Goal: Task Accomplishment & Management: Manage account settings

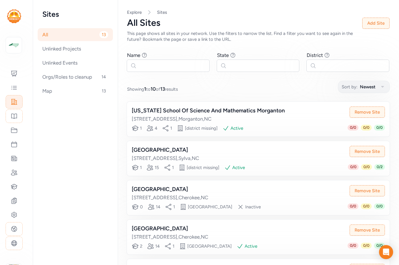
scroll to position [21, 0]
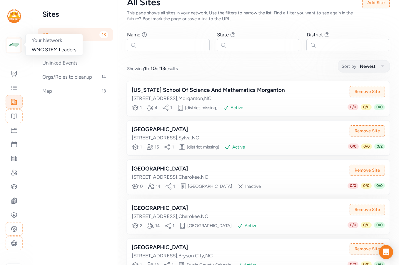
click at [6, 49] on div at bounding box center [14, 45] width 16 height 16
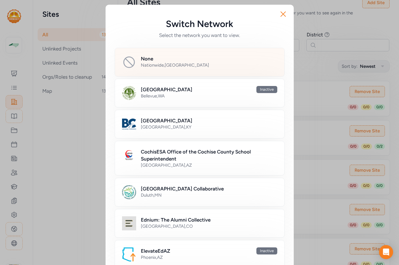
click at [149, 56] on h2 "None" at bounding box center [147, 58] width 12 height 7
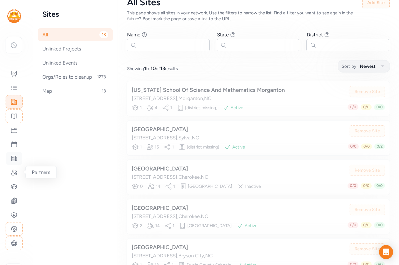
click at [14, 162] on icon at bounding box center [14, 158] width 7 height 7
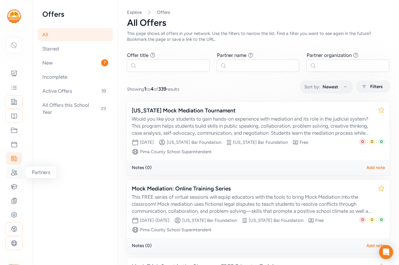
click at [13, 173] on icon at bounding box center [14, 172] width 6 height 5
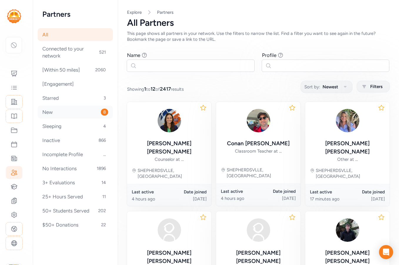
click at [70, 113] on div "New 8" at bounding box center [75, 112] width 75 height 13
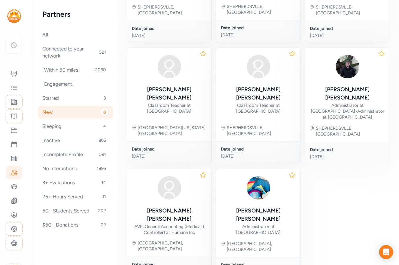
scroll to position [150, 0]
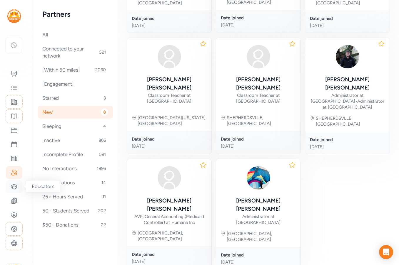
click at [12, 188] on icon at bounding box center [14, 186] width 7 height 7
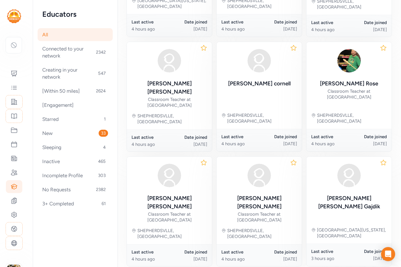
scroll to position [285, 0]
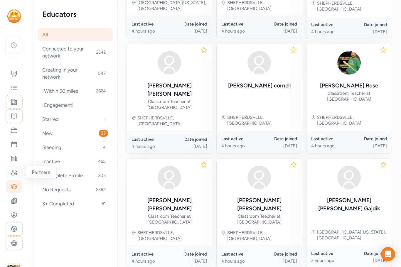
click at [19, 172] on div at bounding box center [14, 172] width 16 height 13
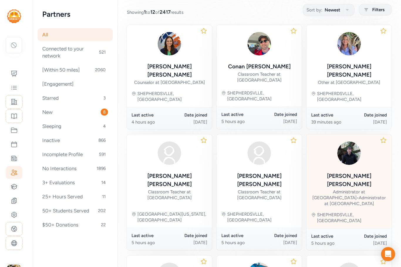
scroll to position [59, 0]
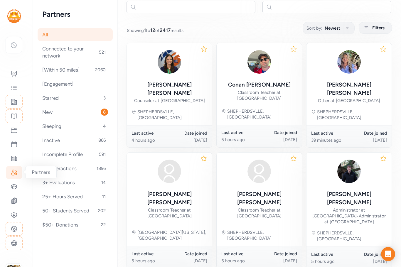
click at [16, 173] on icon at bounding box center [14, 172] width 7 height 7
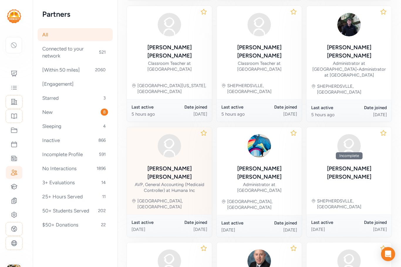
scroll to position [288, 0]
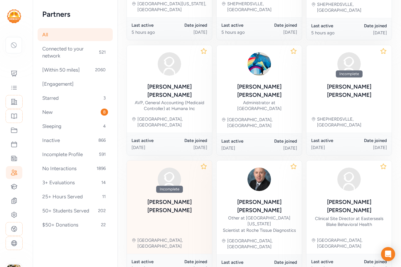
click at [192, 164] on div "Incomplete [PERSON_NAME] [PERSON_NAME] Greencastle, [GEOGRAPHIC_DATA]" at bounding box center [169, 207] width 85 height 93
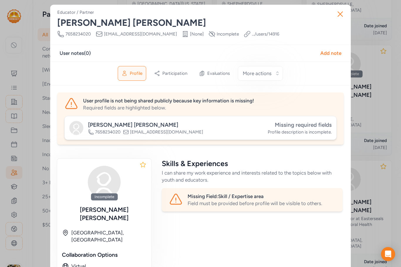
click at [306, 127] on span "Missing required fields" at bounding box center [303, 125] width 57 height 7
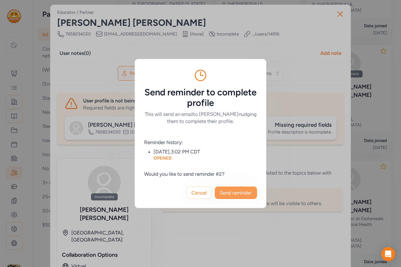
click at [229, 194] on span "Send reminder" at bounding box center [236, 193] width 32 height 7
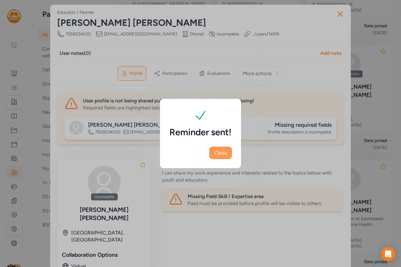
click at [222, 156] on span "Close" at bounding box center [221, 153] width 13 height 7
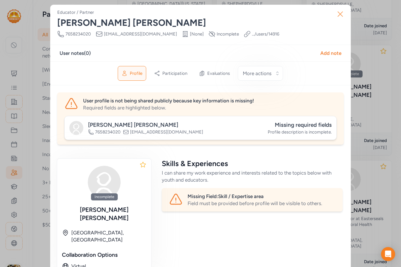
click at [339, 11] on icon "button" at bounding box center [340, 13] width 9 height 9
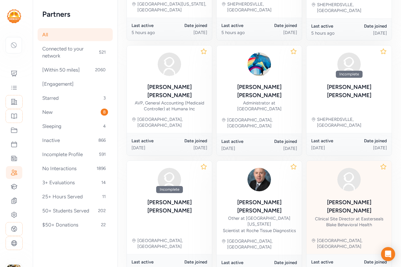
scroll to position [288, 0]
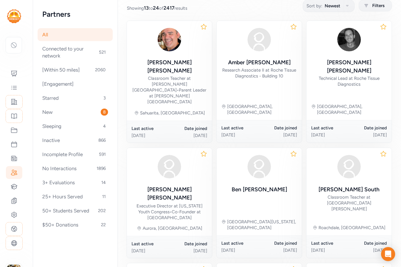
scroll to position [199, 0]
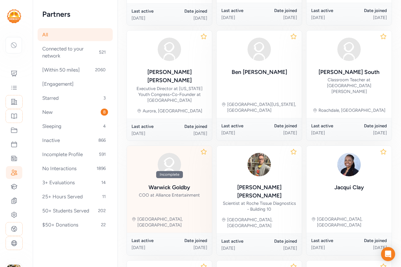
click at [180, 192] on div "COO at Alliance Entertainment" at bounding box center [169, 195] width 61 height 6
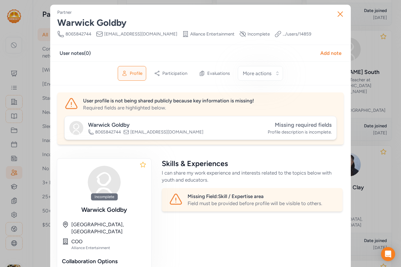
click at [294, 122] on span "Missing required fields" at bounding box center [303, 125] width 57 height 7
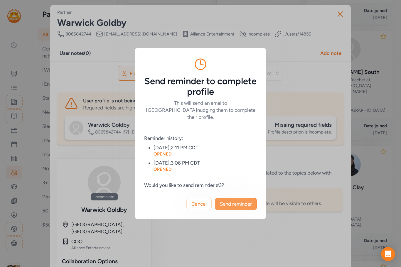
click at [230, 202] on span "Send reminder" at bounding box center [236, 204] width 32 height 7
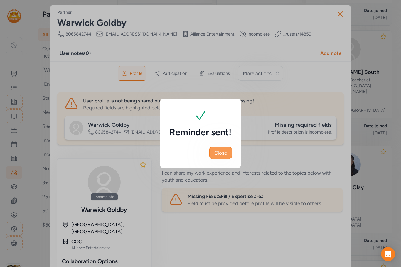
click at [219, 150] on span "Close" at bounding box center [221, 153] width 13 height 7
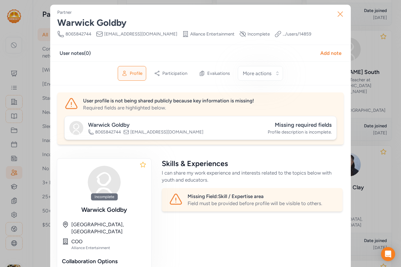
click at [340, 12] on icon "button" at bounding box center [340, 13] width 9 height 9
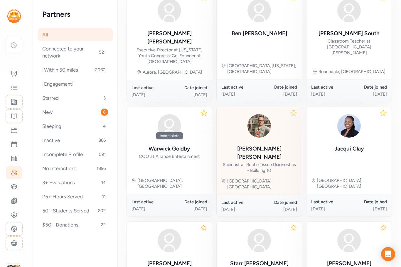
scroll to position [298, 0]
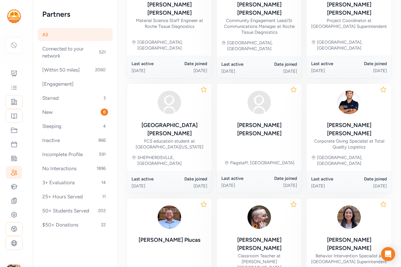
scroll to position [303, 0]
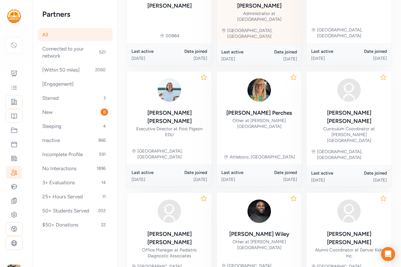
scroll to position [281, 0]
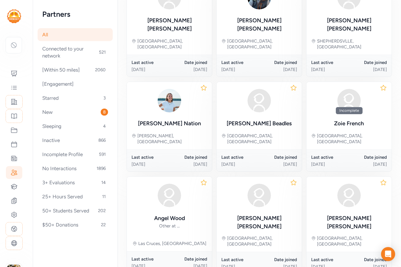
scroll to position [244, 0]
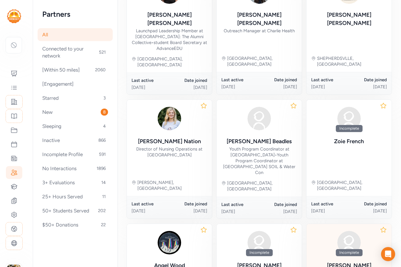
click at [350, 229] on img at bounding box center [349, 243] width 28 height 28
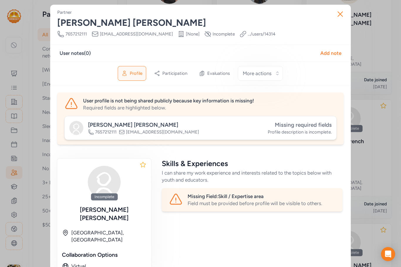
click at [299, 123] on span "Missing required fields" at bounding box center [303, 125] width 57 height 7
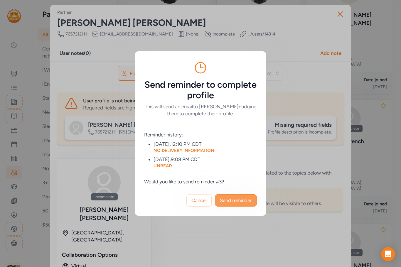
click at [240, 203] on span "Send reminder" at bounding box center [236, 200] width 32 height 7
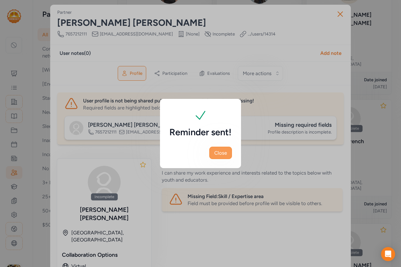
click at [222, 155] on span "Close" at bounding box center [221, 153] width 13 height 7
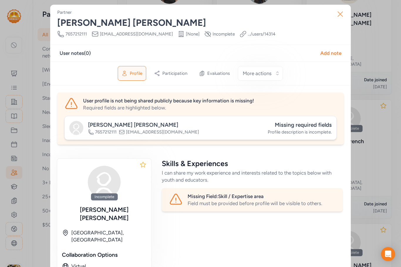
click at [338, 11] on icon "button" at bounding box center [340, 13] width 9 height 9
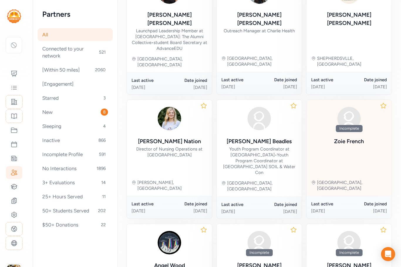
click at [354, 138] on div "[PERSON_NAME]" at bounding box center [349, 142] width 30 height 8
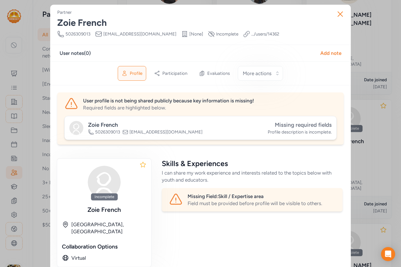
click at [321, 129] on div "Missing required fields" at bounding box center [300, 125] width 64 height 8
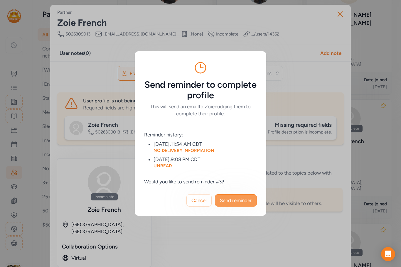
click at [244, 202] on span "Send reminder" at bounding box center [236, 200] width 32 height 7
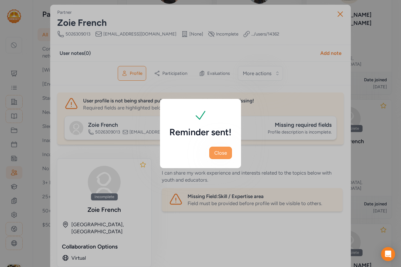
click at [223, 151] on span "Close" at bounding box center [221, 153] width 13 height 7
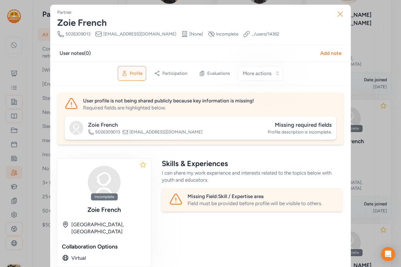
click at [339, 15] on icon "button" at bounding box center [340, 13] width 9 height 9
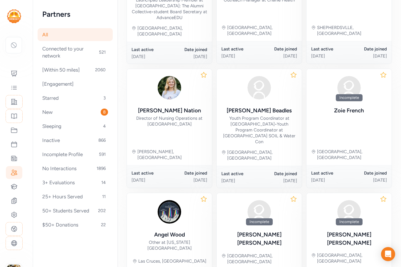
scroll to position [304, 0]
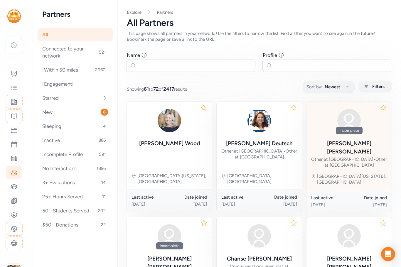
click at [351, 139] on div "Incomplete [PERSON_NAME] Other at [GEOGRAPHIC_DATA] • Other at [GEOGRAPHIC_DATA]" at bounding box center [349, 138] width 76 height 62
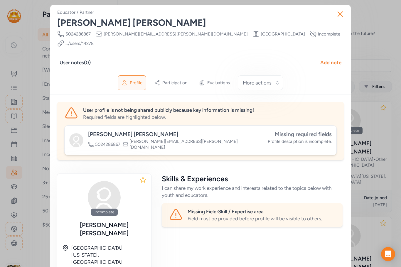
click at [290, 131] on span "Missing required fields" at bounding box center [303, 134] width 57 height 7
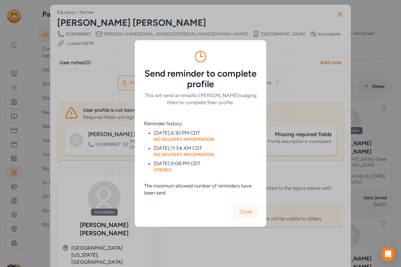
click at [249, 212] on span "Close" at bounding box center [246, 211] width 13 height 7
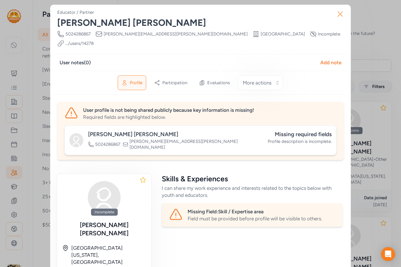
click at [340, 10] on icon "button" at bounding box center [340, 13] width 9 height 9
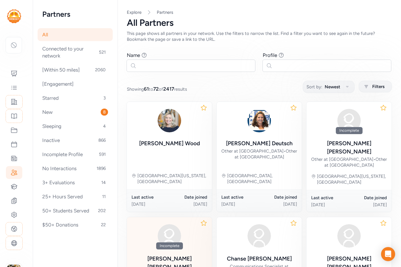
click at [192, 230] on div "Incomplete [PERSON_NAME], [GEOGRAPHIC_DATA]" at bounding box center [169, 262] width 85 height 91
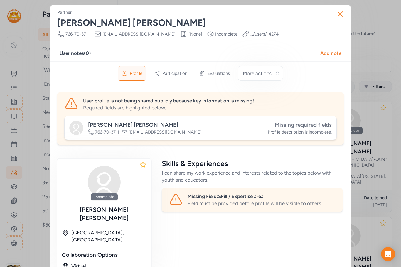
click at [295, 124] on span "Missing required fields" at bounding box center [303, 125] width 57 height 7
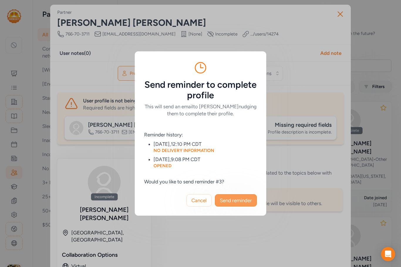
click at [237, 202] on span "Send reminder" at bounding box center [236, 200] width 32 height 7
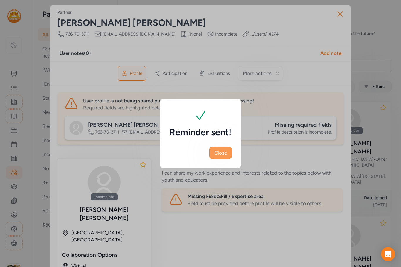
click at [218, 153] on span "Close" at bounding box center [221, 153] width 13 height 7
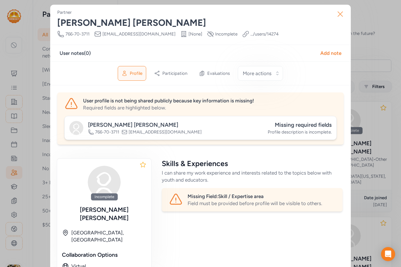
click at [339, 12] on icon "button" at bounding box center [340, 13] width 9 height 9
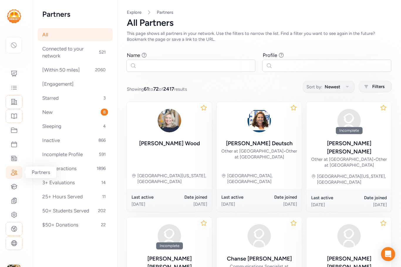
click at [18, 171] on div at bounding box center [14, 172] width 16 height 13
